Goal: Information Seeking & Learning: Learn about a topic

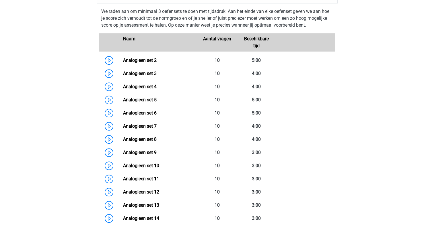
scroll to position [430, 0]
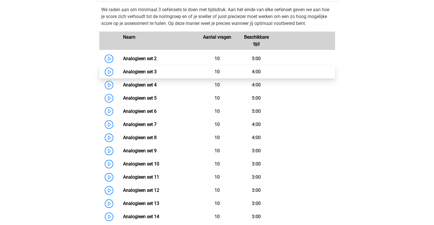
click at [146, 70] on link "Analogieen set 3" at bounding box center [140, 71] width 34 height 5
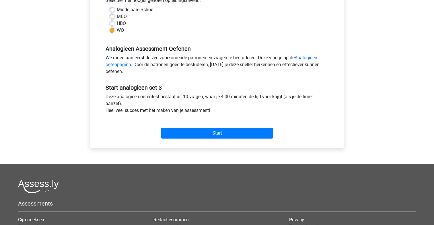
scroll to position [143, 0]
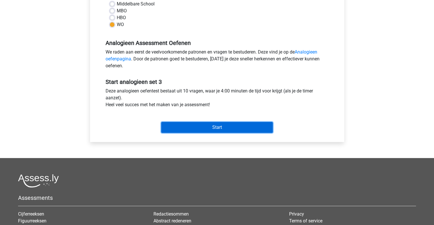
click at [218, 128] on input "Start" at bounding box center [217, 127] width 112 height 11
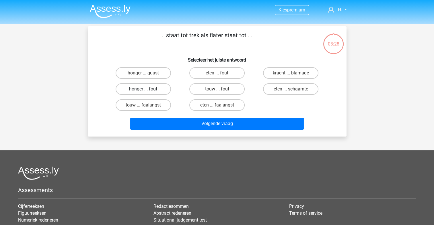
click at [153, 85] on label "honger ... fout" at bounding box center [143, 88] width 55 height 11
click at [147, 89] on input "honger ... fout" at bounding box center [145, 91] width 4 height 4
radio input "true"
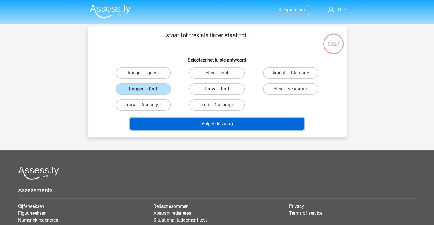
click at [210, 122] on button "Volgende vraag" at bounding box center [216, 124] width 173 height 12
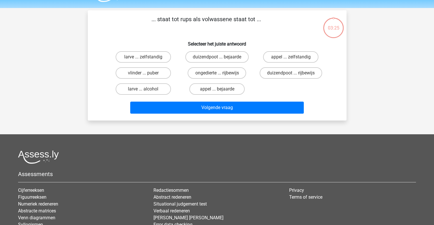
scroll to position [26, 0]
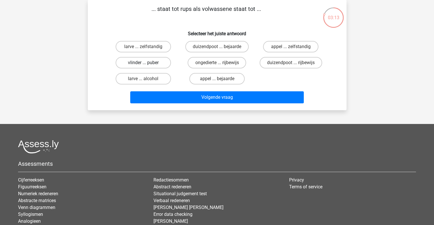
click at [133, 61] on label "vlinder ... puber" at bounding box center [143, 62] width 55 height 11
click at [143, 63] on input "vlinder ... puber" at bounding box center [145, 65] width 4 height 4
radio input "true"
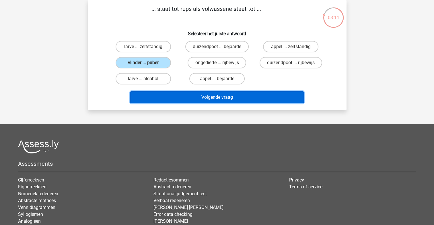
click at [226, 95] on button "Volgende vraag" at bounding box center [216, 97] width 173 height 12
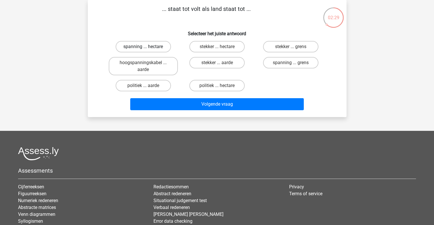
click at [130, 45] on label "spanning ... hectare" at bounding box center [143, 46] width 55 height 11
click at [143, 47] on input "spanning ... hectare" at bounding box center [145, 49] width 4 height 4
radio input "true"
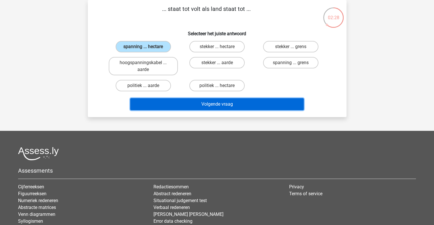
click at [200, 103] on button "Volgende vraag" at bounding box center [216, 104] width 173 height 12
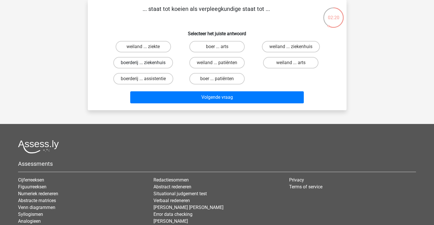
click at [139, 62] on label "boerderij ... ziekenhuis" at bounding box center [143, 62] width 60 height 11
click at [143, 63] on input "boerderij ... ziekenhuis" at bounding box center [145, 65] width 4 height 4
radio input "true"
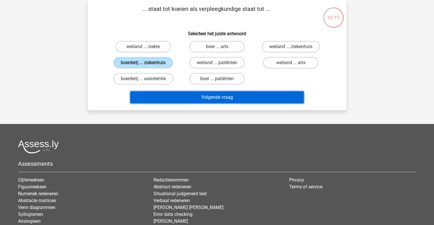
click at [186, 94] on button "Volgende vraag" at bounding box center [216, 97] width 173 height 12
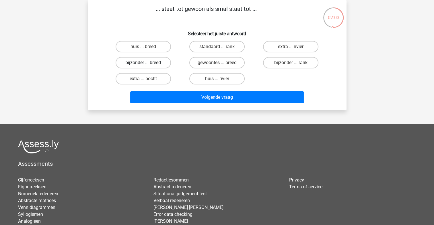
click at [154, 63] on label "bijzonder ... breed" at bounding box center [143, 62] width 55 height 11
click at [147, 63] on input "bijzonder ... breed" at bounding box center [145, 65] width 4 height 4
radio input "true"
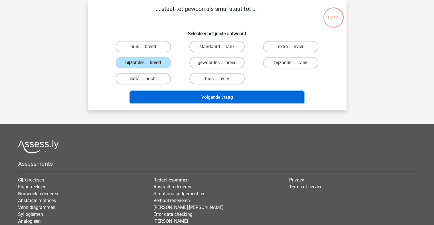
click at [211, 99] on button "Volgende vraag" at bounding box center [216, 97] width 173 height 12
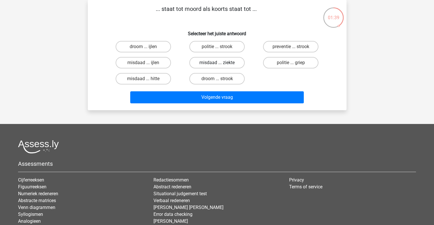
click at [215, 61] on label "misdaad ... ziekte" at bounding box center [216, 62] width 55 height 11
click at [217, 63] on input "misdaad ... ziekte" at bounding box center [219, 65] width 4 height 4
radio input "true"
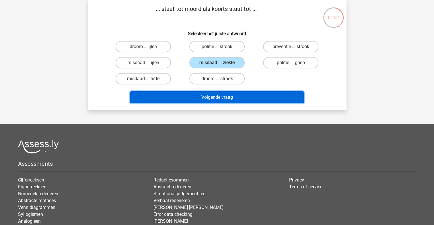
click at [229, 99] on button "Volgende vraag" at bounding box center [216, 97] width 173 height 12
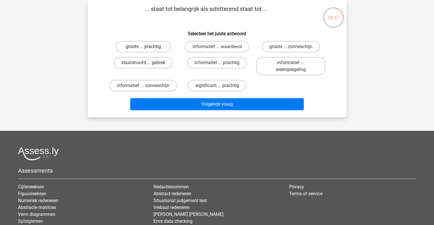
click at [155, 47] on label "groots ... prachtig" at bounding box center [143, 46] width 55 height 11
click at [147, 47] on input "groots ... prachtig" at bounding box center [145, 49] width 4 height 4
radio input "true"
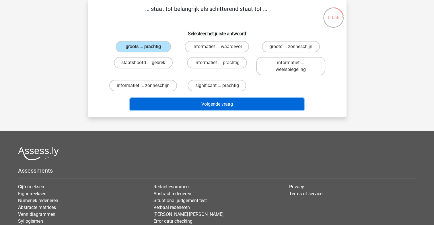
click at [195, 102] on button "Volgende vraag" at bounding box center [216, 104] width 173 height 12
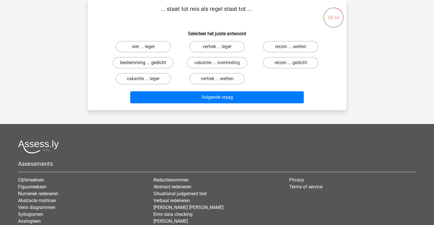
click at [153, 63] on label "bestemming ... gedicht" at bounding box center [143, 62] width 61 height 11
click at [147, 63] on input "bestemming ... gedicht" at bounding box center [145, 65] width 4 height 4
radio input "true"
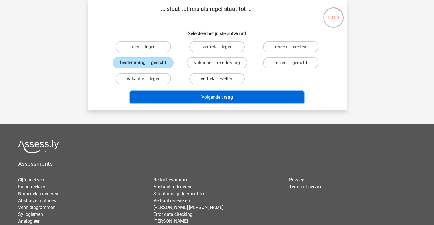
click at [199, 94] on button "Volgende vraag" at bounding box center [216, 97] width 173 height 12
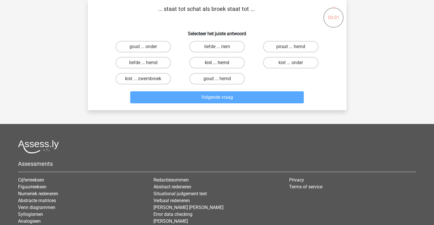
click at [198, 62] on label "kist ... hemd" at bounding box center [216, 62] width 55 height 11
click at [217, 63] on input "kist ... hemd" at bounding box center [219, 65] width 4 height 4
radio input "true"
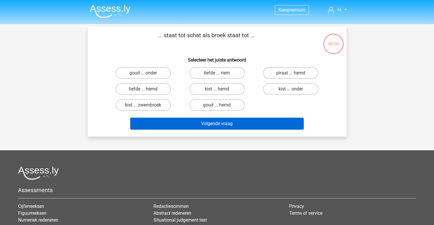
scroll to position [26, 0]
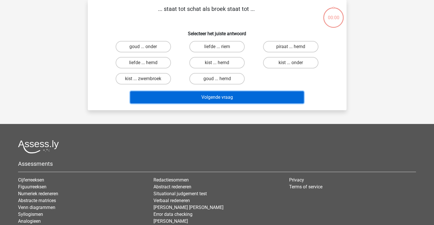
click at [203, 95] on button "Volgende vraag" at bounding box center [216, 97] width 173 height 12
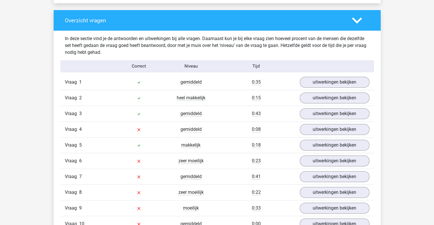
scroll to position [430, 0]
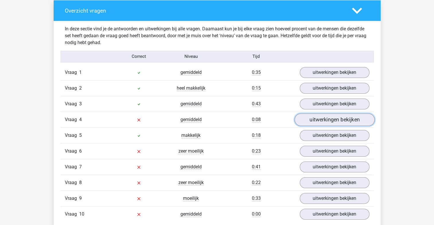
click at [321, 119] on link "uitwerkingen bekijken" at bounding box center [334, 120] width 80 height 13
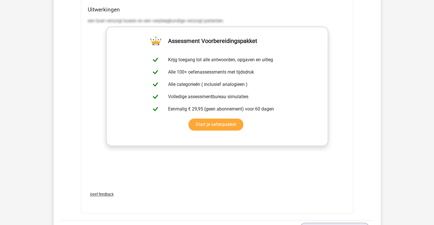
scroll to position [746, 0]
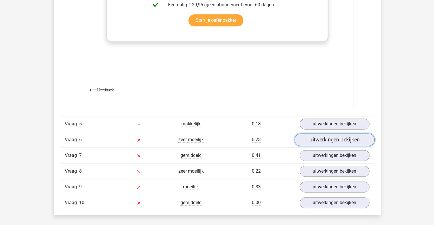
click at [327, 139] on link "uitwerkingen bekijken" at bounding box center [334, 140] width 80 height 13
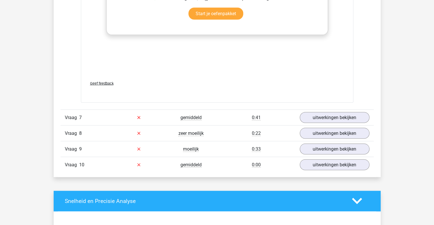
scroll to position [1090, 0]
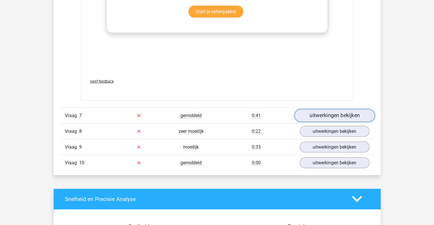
click at [347, 114] on link "uitwerkingen bekijken" at bounding box center [334, 116] width 80 height 13
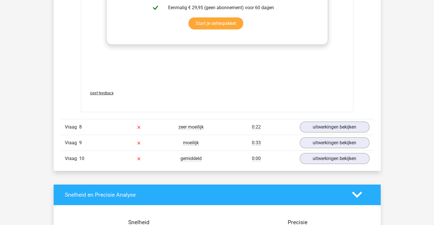
scroll to position [1405, 0]
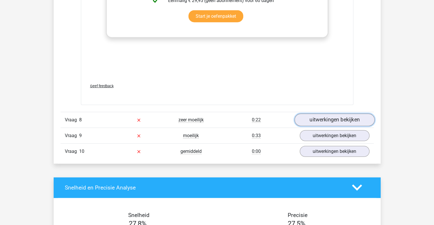
click at [337, 121] on link "uitwerkingen bekijken" at bounding box center [334, 120] width 80 height 13
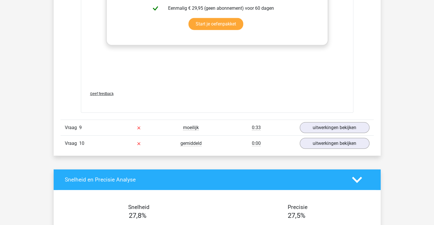
scroll to position [1778, 0]
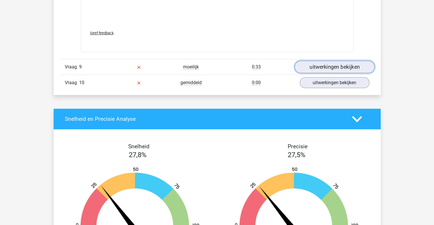
click at [334, 65] on link "uitwerkingen bekijken" at bounding box center [334, 67] width 80 height 13
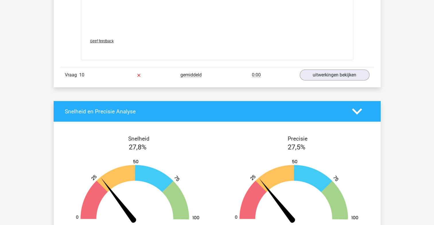
scroll to position [2093, 0]
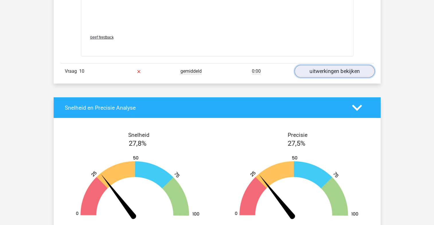
click at [348, 71] on link "uitwerkingen bekijken" at bounding box center [334, 71] width 80 height 13
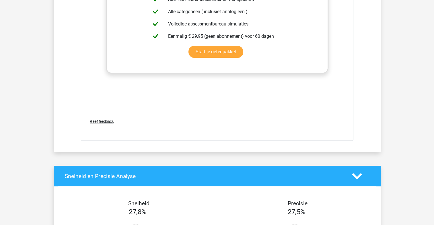
scroll to position [2495, 0]
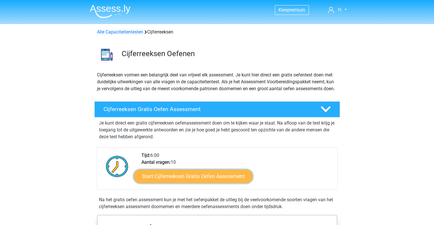
click at [207, 181] on link "Start Cijferreeksen Gratis Oefen Assessment" at bounding box center [193, 176] width 119 height 14
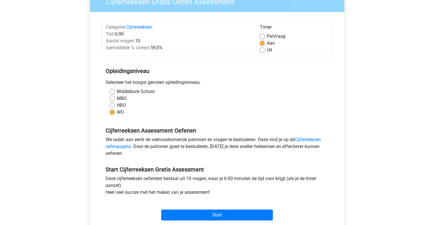
scroll to position [86, 0]
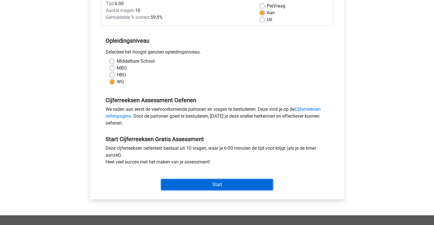
click at [225, 184] on input "Start" at bounding box center [217, 185] width 112 height 11
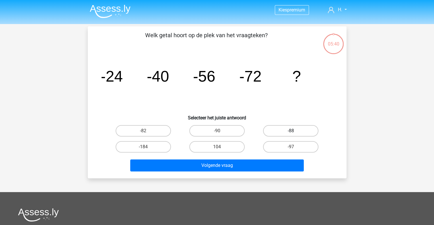
click at [281, 132] on label "-88" at bounding box center [290, 130] width 55 height 11
click at [291, 132] on input "-88" at bounding box center [293, 133] width 4 height 4
radio input "true"
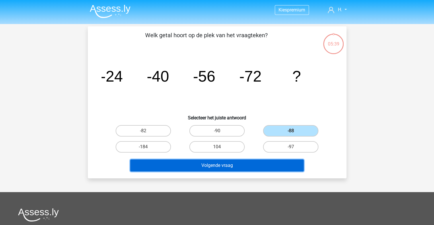
click at [237, 163] on button "Volgende vraag" at bounding box center [216, 166] width 173 height 12
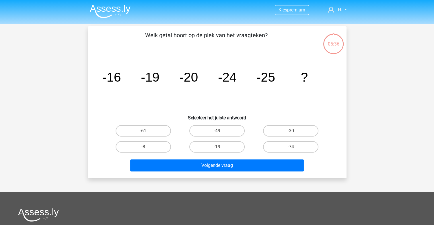
scroll to position [26, 0]
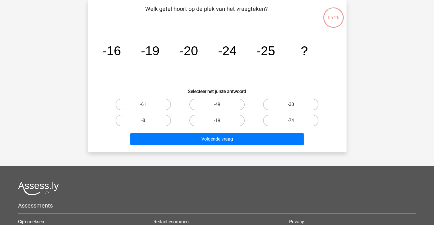
click at [302, 103] on label "-30" at bounding box center [290, 104] width 55 height 11
click at [295, 105] on input "-30" at bounding box center [293, 107] width 4 height 4
radio input "true"
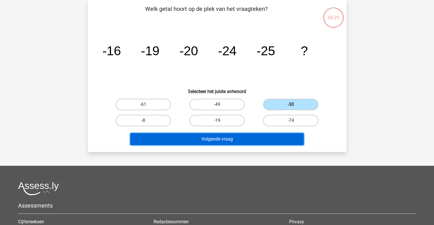
click at [216, 138] on button "Volgende vraag" at bounding box center [216, 139] width 173 height 12
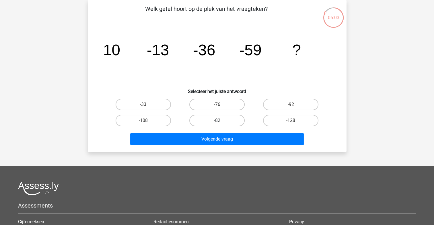
click at [218, 119] on label "-82" at bounding box center [216, 120] width 55 height 11
click at [218, 121] on input "-82" at bounding box center [219, 123] width 4 height 4
radio input "true"
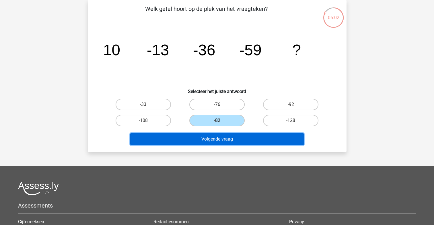
click at [221, 139] on button "Volgende vraag" at bounding box center [216, 139] width 173 height 12
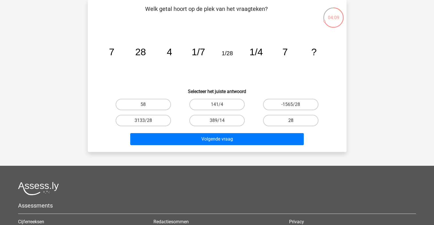
click at [278, 119] on label "28" at bounding box center [290, 120] width 55 height 11
click at [291, 121] on input "28" at bounding box center [293, 123] width 4 height 4
radio input "true"
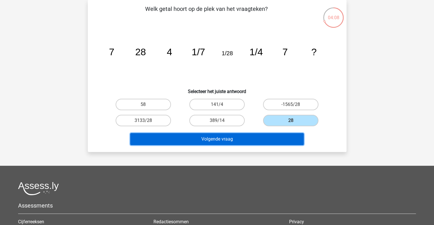
click at [203, 139] on button "Volgende vraag" at bounding box center [216, 139] width 173 height 12
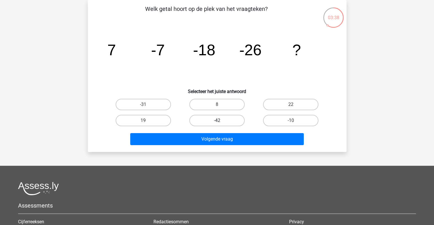
click at [234, 120] on label "-42" at bounding box center [216, 120] width 55 height 11
click at [221, 121] on input "-42" at bounding box center [219, 123] width 4 height 4
radio input "true"
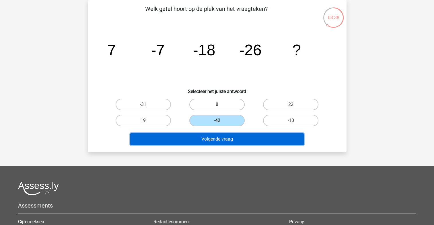
click at [227, 139] on button "Volgende vraag" at bounding box center [216, 139] width 173 height 12
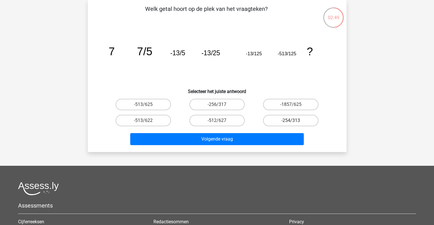
click at [284, 118] on label "-254/313" at bounding box center [290, 120] width 55 height 11
click at [291, 121] on input "-254/313" at bounding box center [293, 123] width 4 height 4
radio input "true"
click at [149, 106] on label "-513/625" at bounding box center [143, 104] width 55 height 11
click at [147, 106] on input "-513/625" at bounding box center [145, 107] width 4 height 4
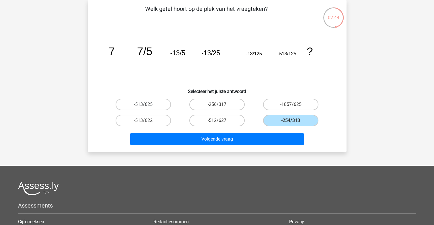
radio input "true"
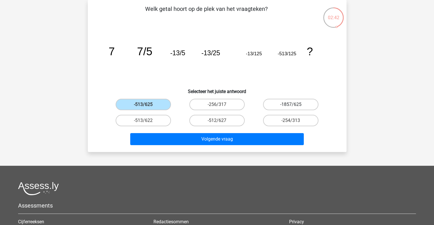
click at [278, 104] on label "-1857/625" at bounding box center [290, 104] width 55 height 11
click at [291, 105] on input "-1857/625" at bounding box center [293, 107] width 4 height 4
radio input "true"
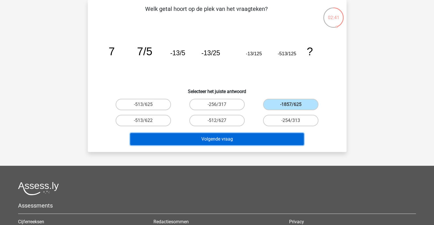
click at [242, 140] on button "Volgende vraag" at bounding box center [216, 139] width 173 height 12
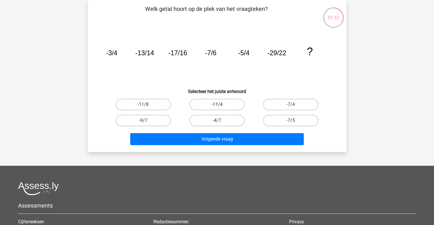
click at [223, 105] on label "-11/4" at bounding box center [216, 104] width 55 height 11
click at [221, 105] on input "-11/4" at bounding box center [219, 107] width 4 height 4
radio input "true"
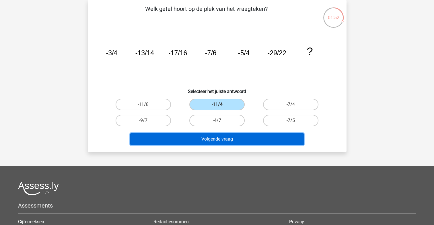
click at [234, 139] on button "Volgende vraag" at bounding box center [216, 139] width 173 height 12
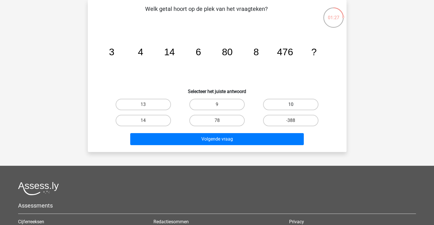
click at [290, 103] on label "10" at bounding box center [290, 104] width 55 height 11
click at [291, 105] on input "10" at bounding box center [293, 107] width 4 height 4
radio input "true"
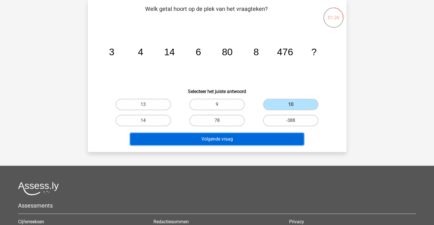
click at [241, 140] on button "Volgende vraag" at bounding box center [216, 139] width 173 height 12
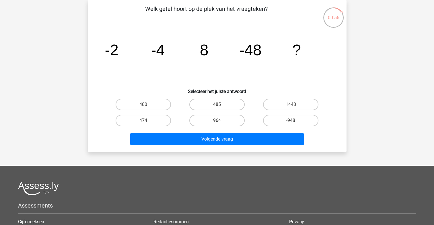
click at [294, 105] on input "1448" at bounding box center [293, 107] width 4 height 4
radio input "true"
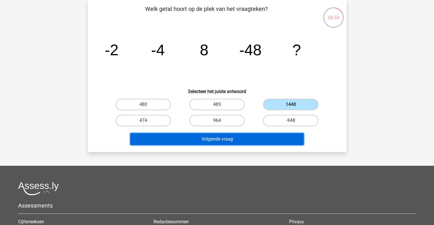
click at [217, 141] on button "Volgende vraag" at bounding box center [216, 139] width 173 height 12
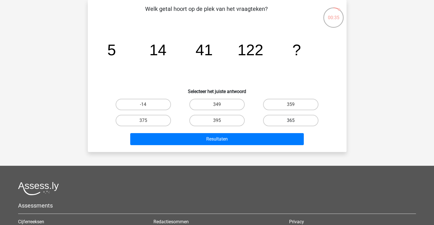
click at [296, 120] on label "365" at bounding box center [290, 120] width 55 height 11
click at [295, 121] on input "365" at bounding box center [293, 123] width 4 height 4
radio input "true"
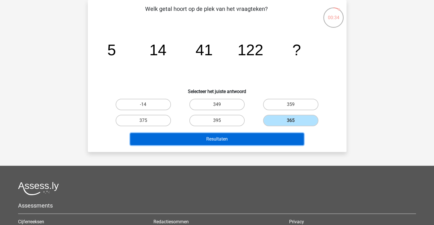
click at [258, 134] on button "Resultaten" at bounding box center [216, 139] width 173 height 12
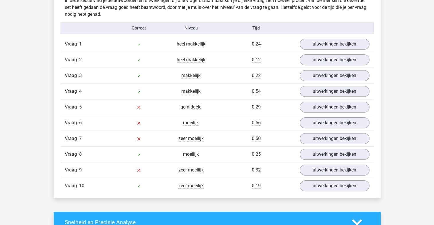
scroll to position [459, 0]
click at [338, 107] on link "uitwerkingen bekijken" at bounding box center [334, 107] width 80 height 13
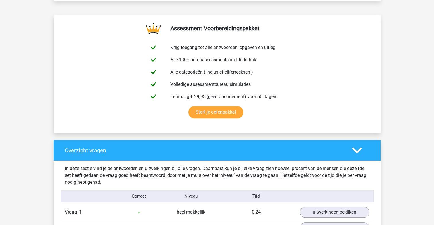
scroll to position [287, 0]
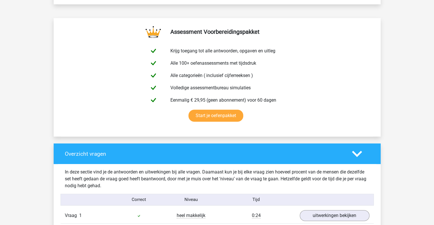
click at [353, 154] on icon at bounding box center [357, 154] width 10 height 10
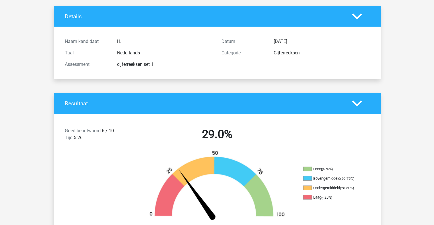
scroll to position [0, 0]
